Goal: Navigation & Orientation: Find specific page/section

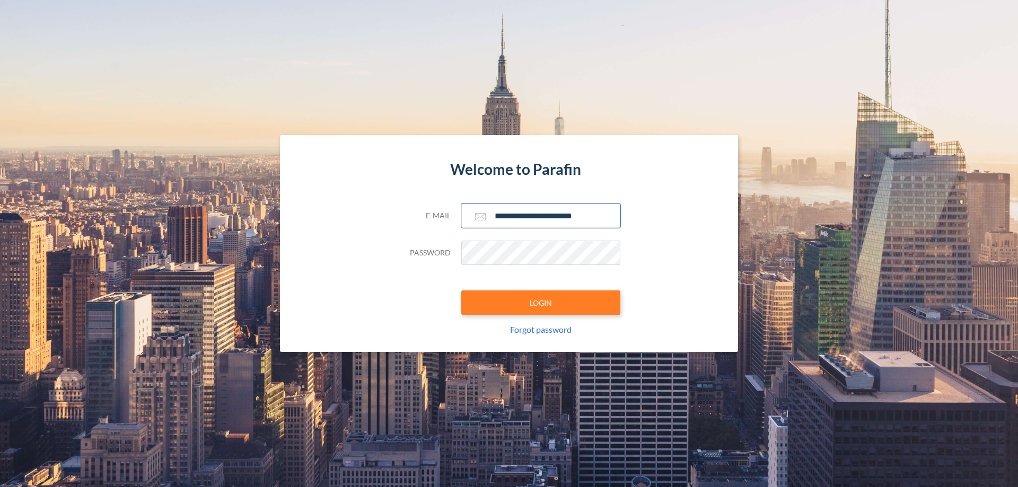
type input "**********"
click at [541, 303] on button "LOGIN" at bounding box center [540, 303] width 159 height 24
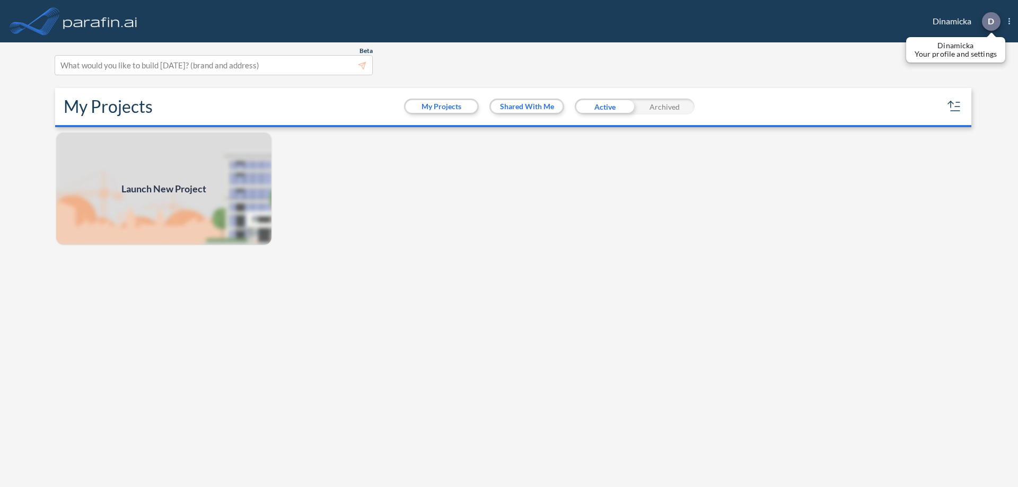
click at [990, 21] on p "D" at bounding box center [991, 21] width 6 height 10
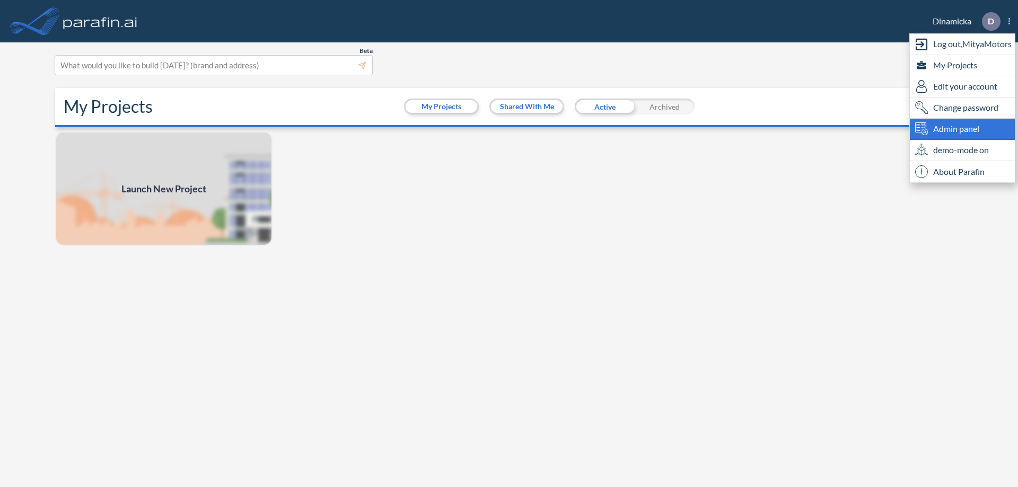
click at [962, 129] on span "Admin panel" at bounding box center [956, 128] width 46 height 13
